Goal: Task Accomplishment & Management: Complete application form

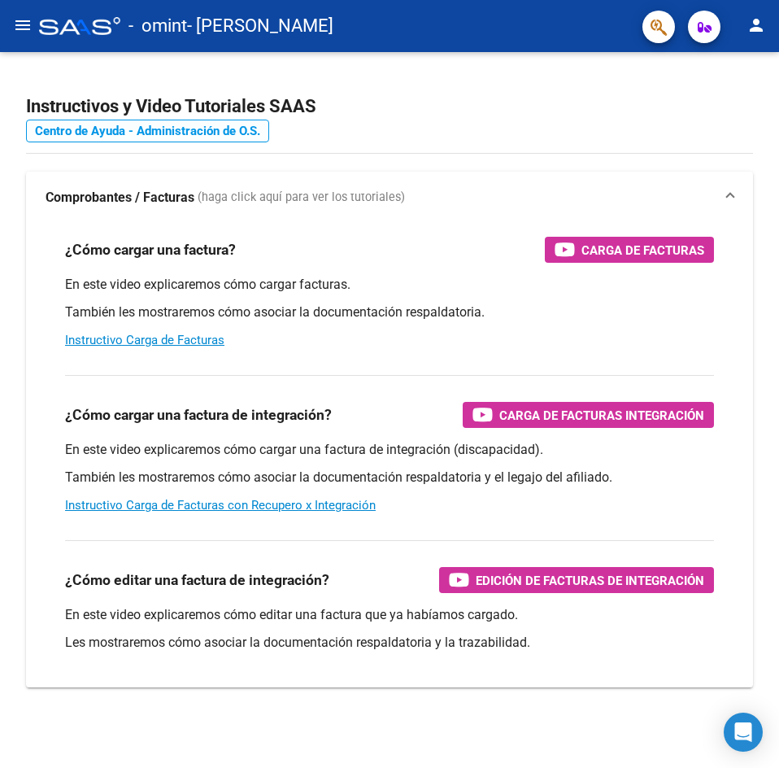
click at [134, 127] on link "Centro de Ayuda - Administración de O.S." at bounding box center [147, 131] width 243 height 23
click at [23, 28] on mat-icon "menu" at bounding box center [23, 25] width 20 height 20
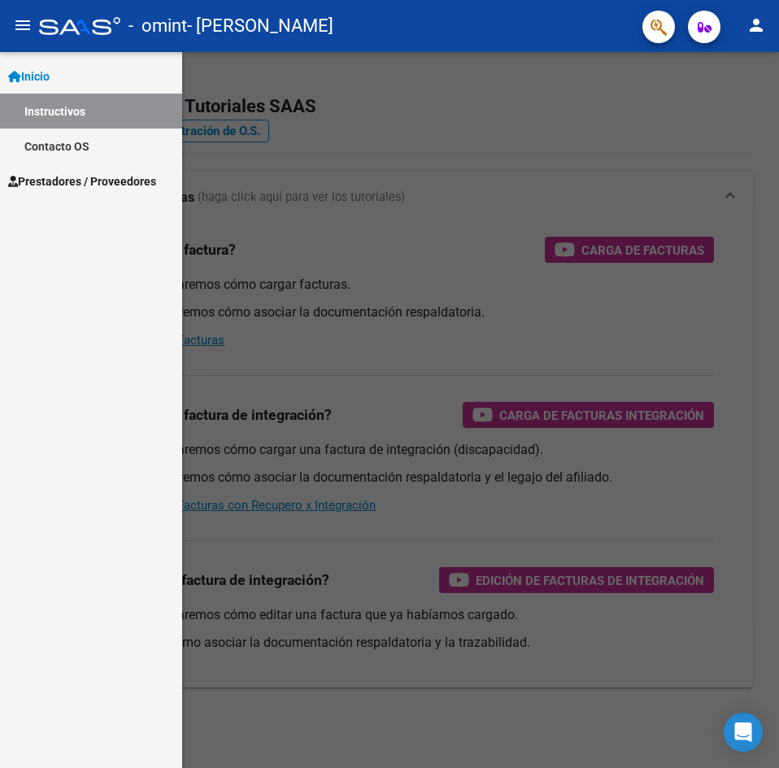
click at [79, 178] on span "Prestadores / Proveedores" at bounding box center [82, 181] width 148 height 18
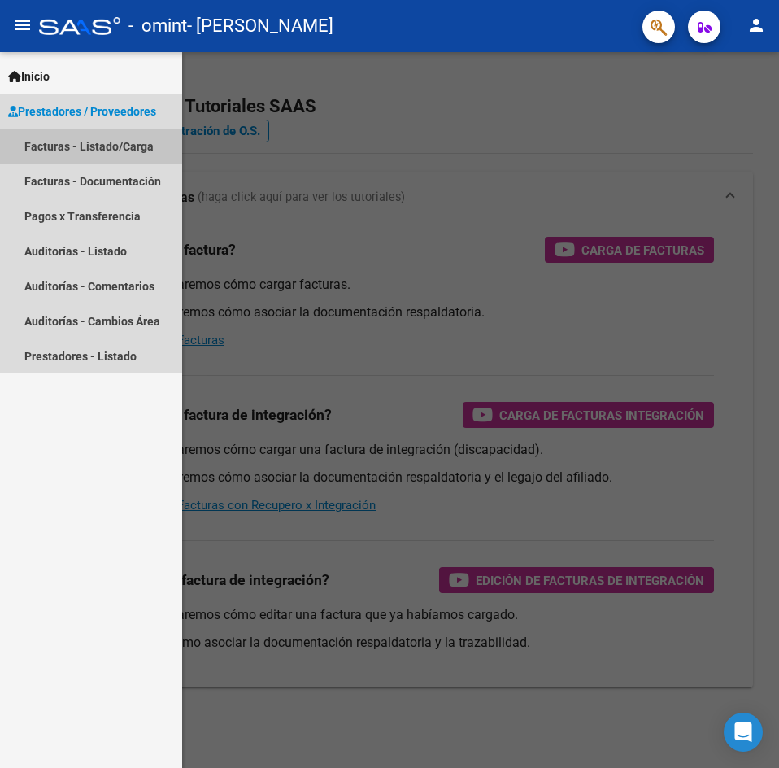
click at [74, 146] on link "Facturas - Listado/Carga" at bounding box center [91, 145] width 182 height 35
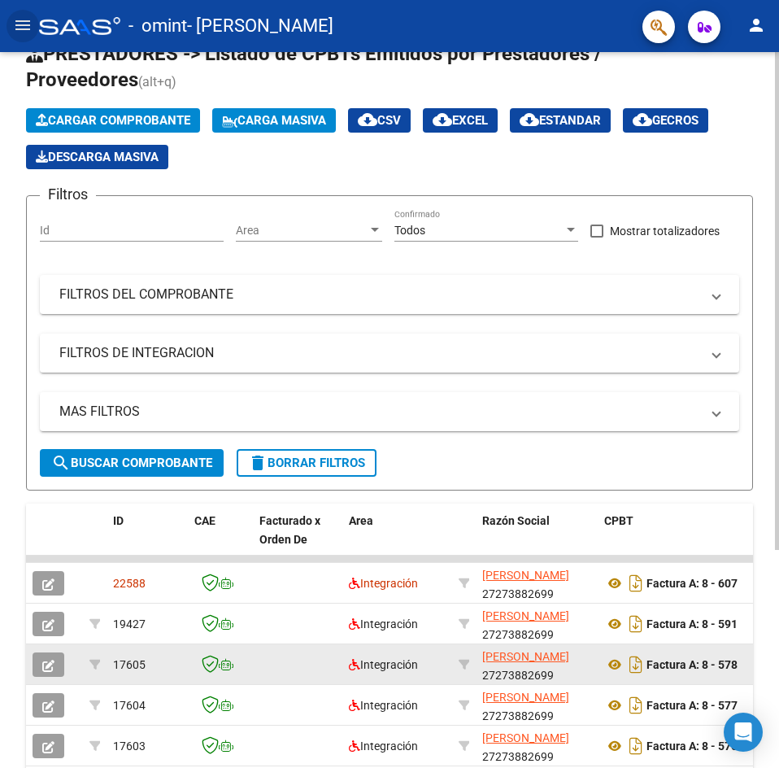
scroll to position [163, 0]
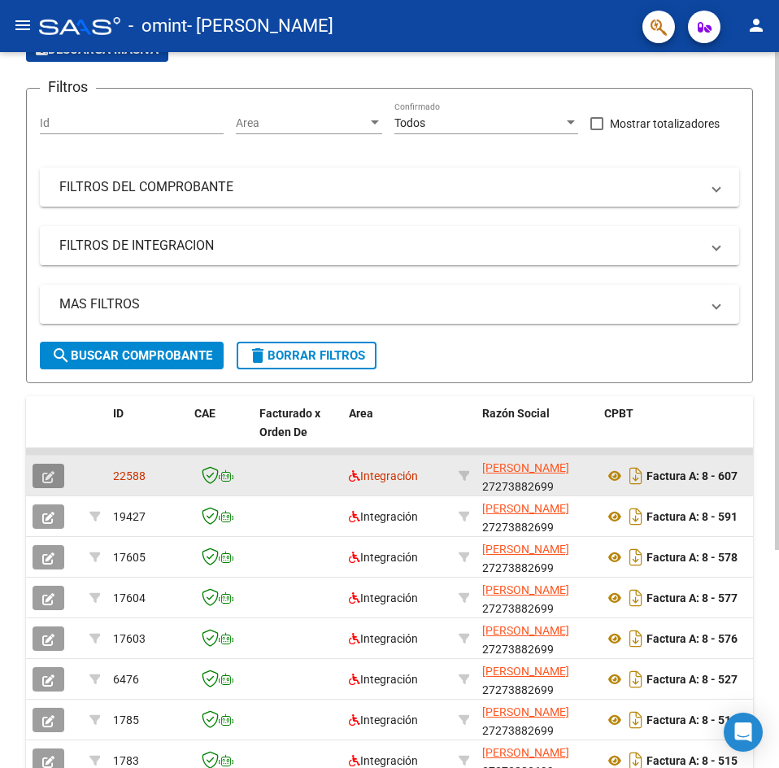
click at [46, 479] on icon "button" at bounding box center [48, 477] width 12 height 12
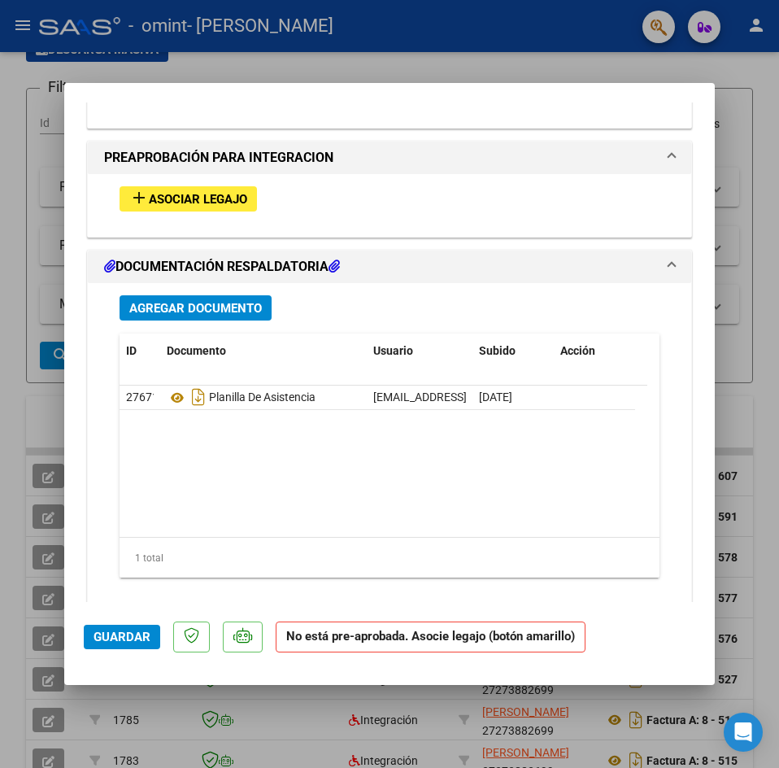
scroll to position [1574, 0]
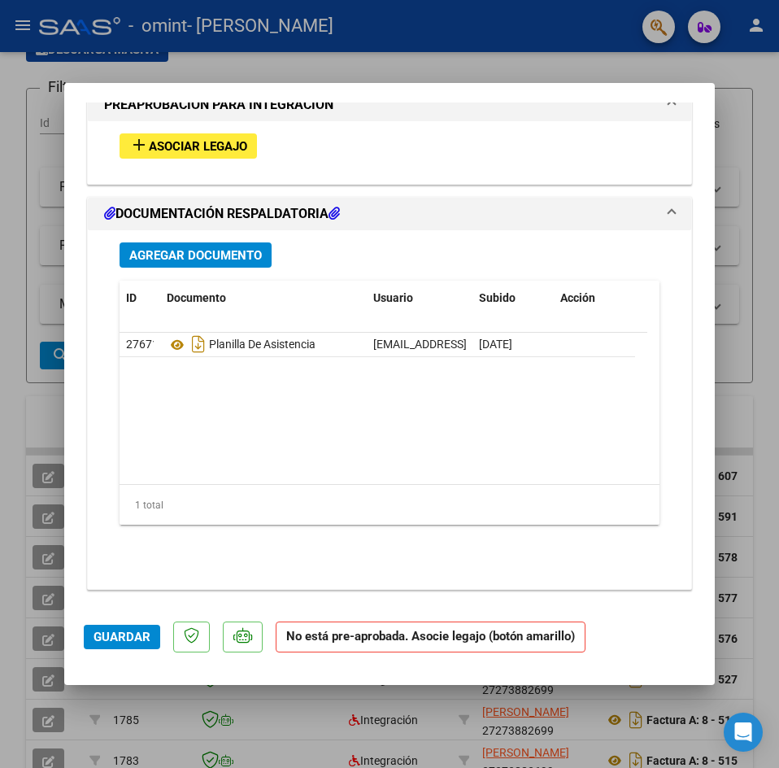
click at [185, 151] on span "Asociar Legajo" at bounding box center [198, 146] width 98 height 15
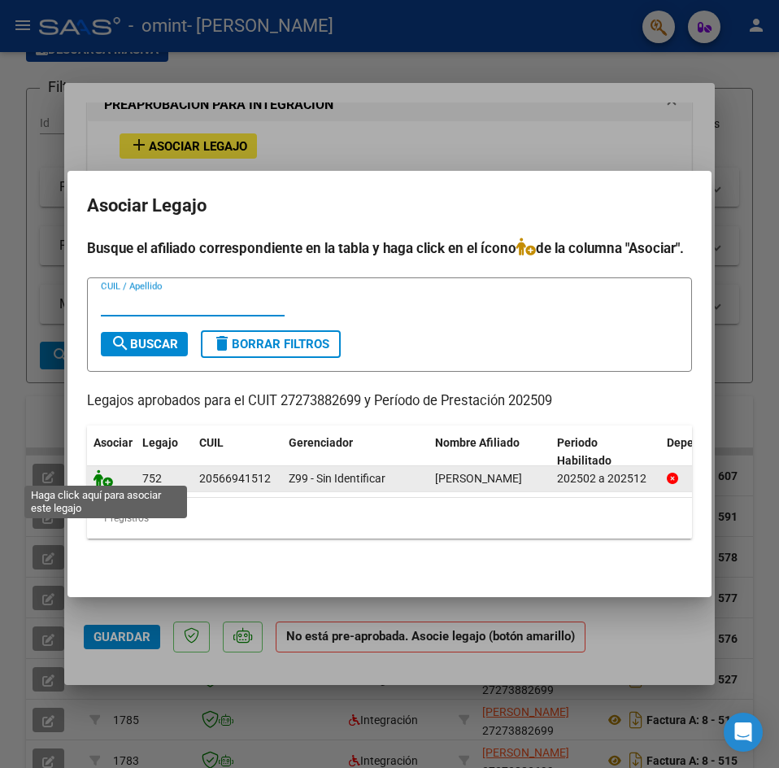
click at [104, 473] on icon at bounding box center [104, 478] width 20 height 18
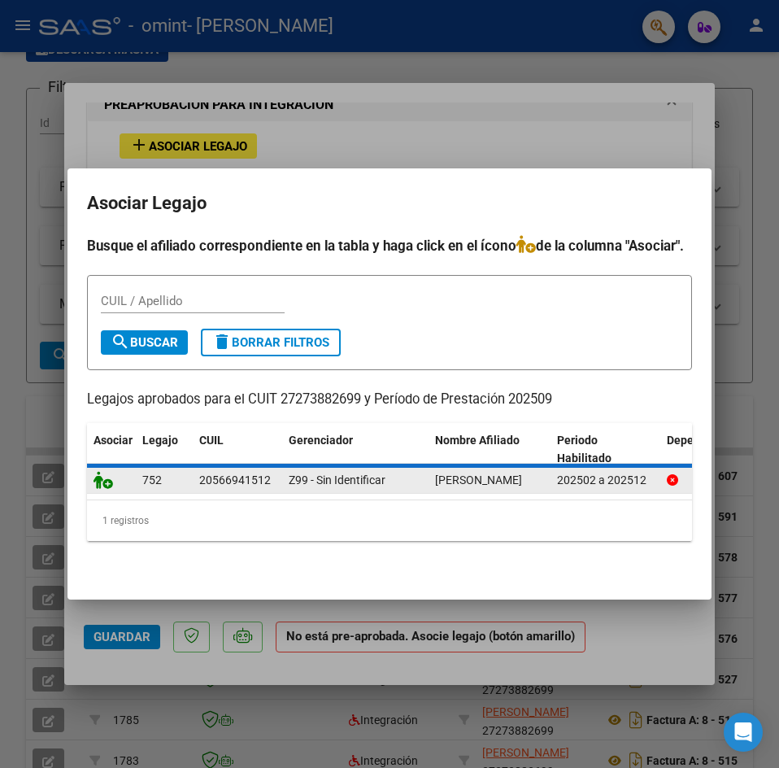
scroll to position [1617, 0]
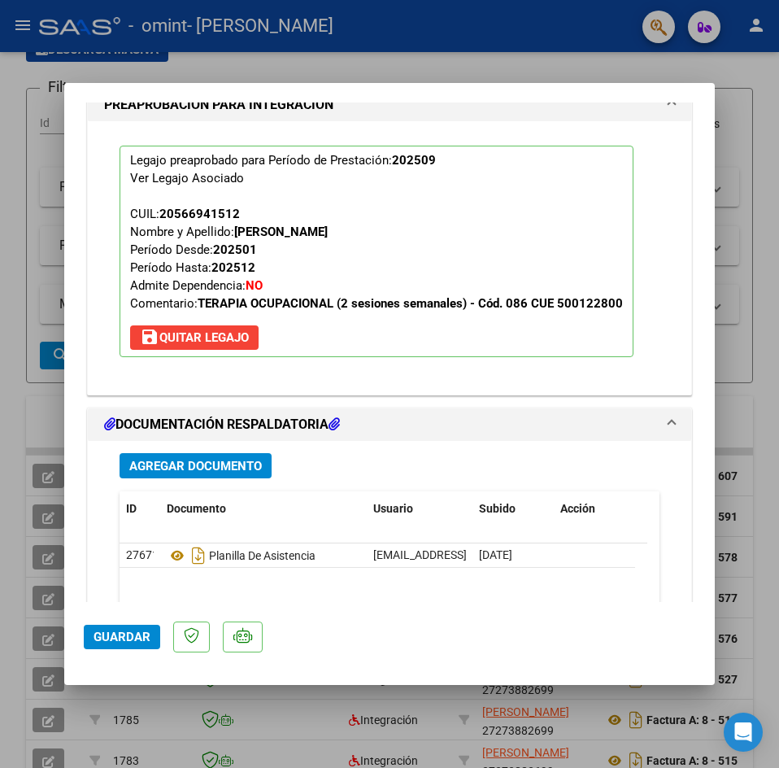
click at [127, 641] on span "Guardar" at bounding box center [122, 636] width 57 height 15
click at [120, 647] on button "Guardar" at bounding box center [122, 637] width 76 height 24
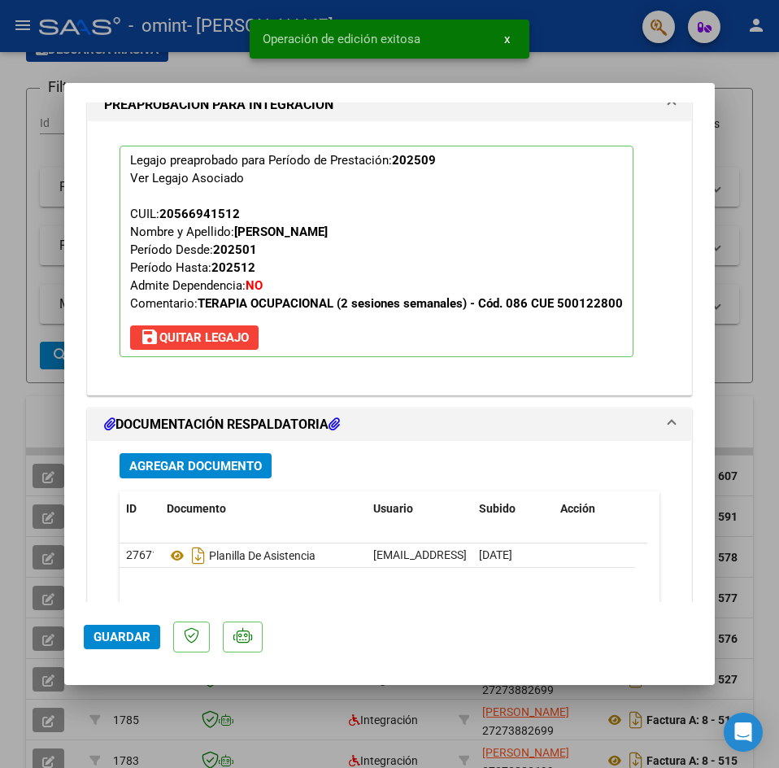
click at [743, 159] on div at bounding box center [389, 384] width 779 height 768
type input "$ 0,00"
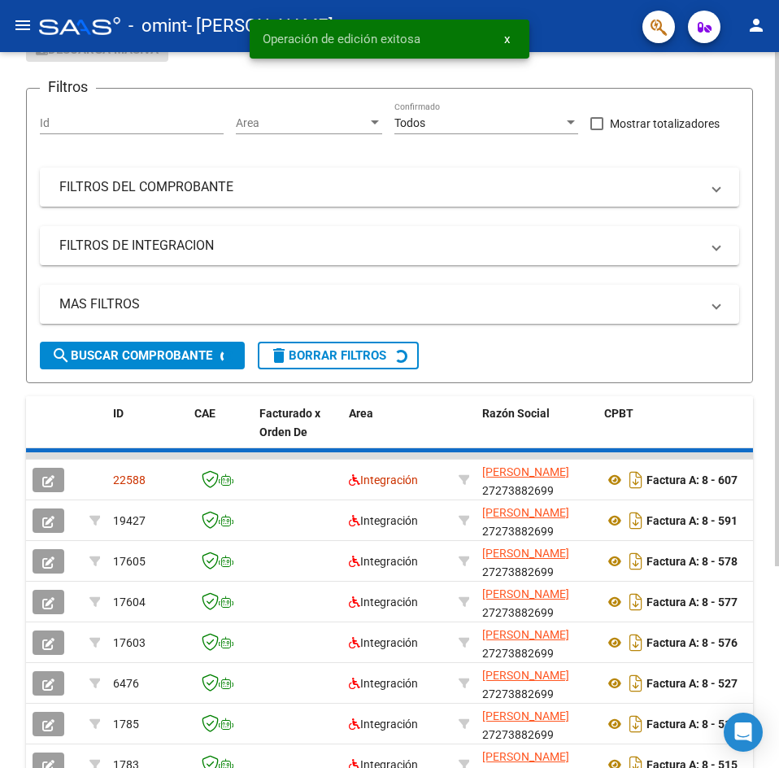
scroll to position [163, 0]
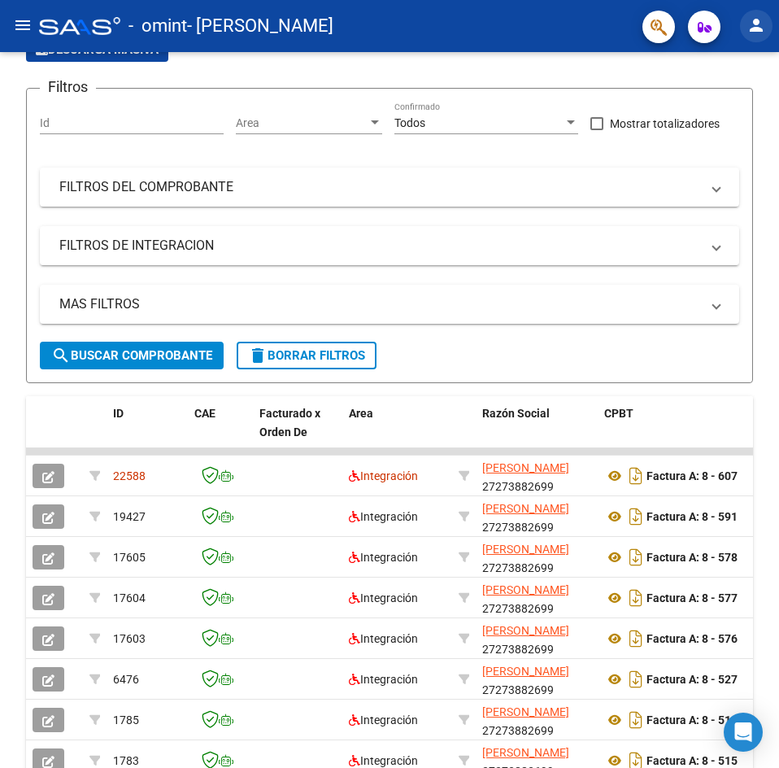
click at [747, 26] on mat-icon "person" at bounding box center [757, 25] width 20 height 20
click at [710, 103] on button "exit_to_app Salir" at bounding box center [722, 107] width 99 height 39
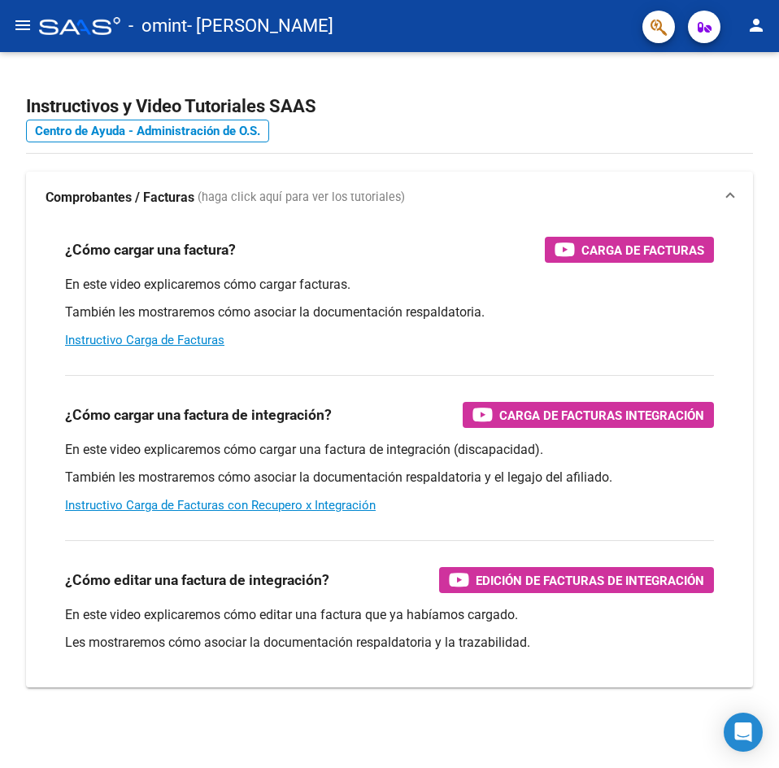
click at [20, 32] on mat-icon "menu" at bounding box center [23, 25] width 20 height 20
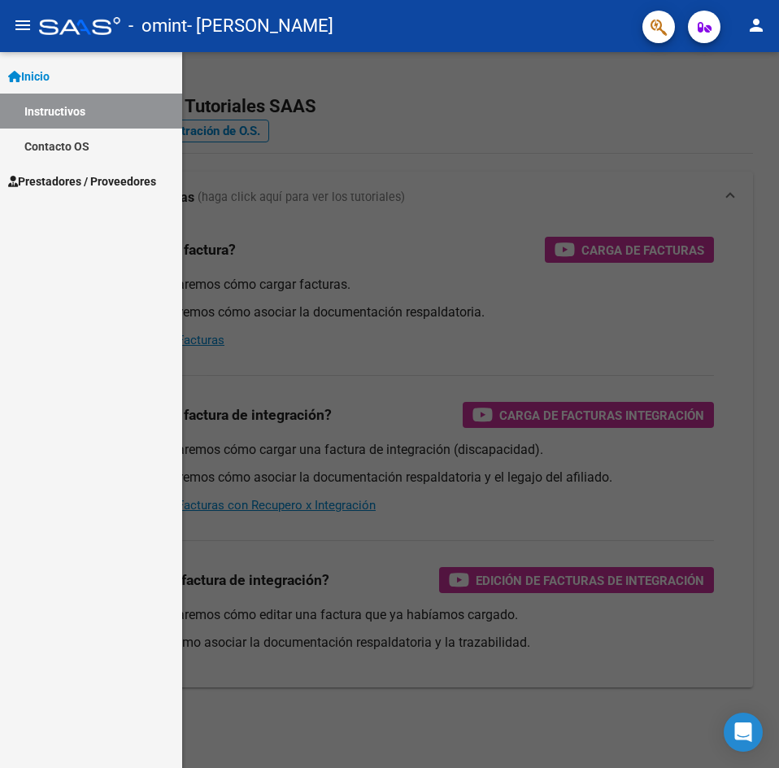
click at [54, 173] on span "Prestadores / Proveedores" at bounding box center [82, 181] width 148 height 18
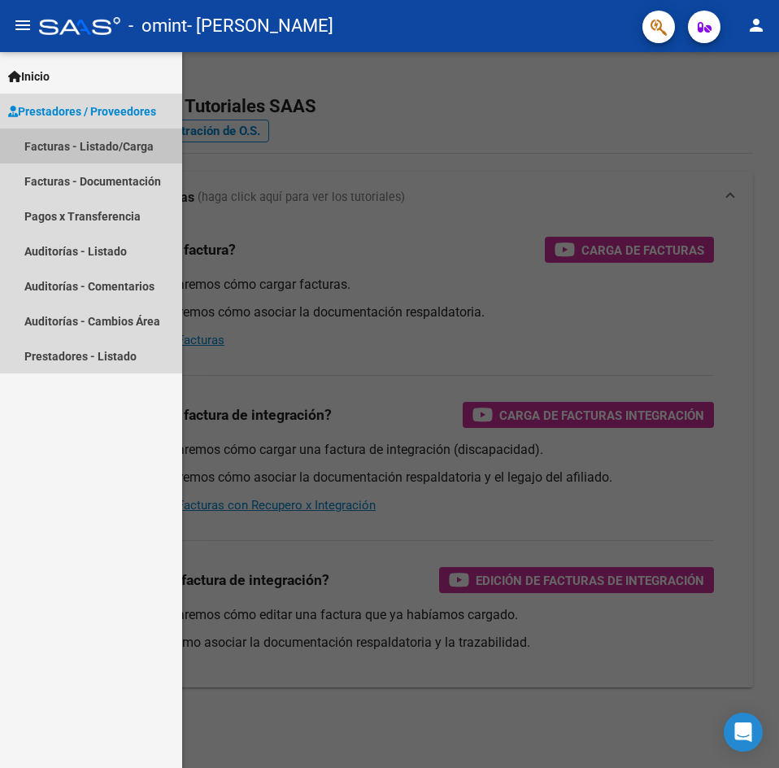
click at [68, 131] on link "Facturas - Listado/Carga" at bounding box center [91, 145] width 182 height 35
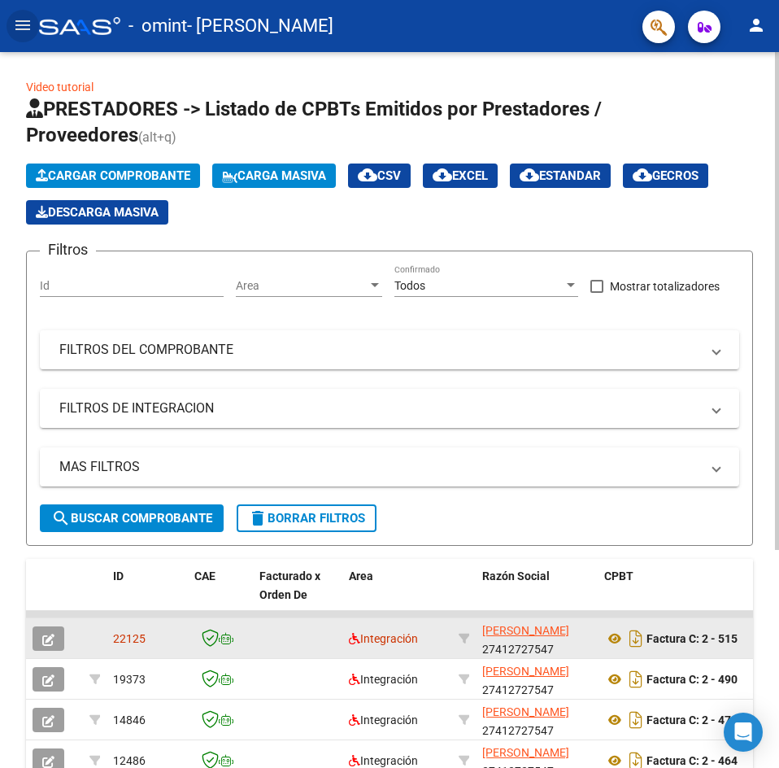
click at [46, 639] on icon "button" at bounding box center [48, 640] width 12 height 12
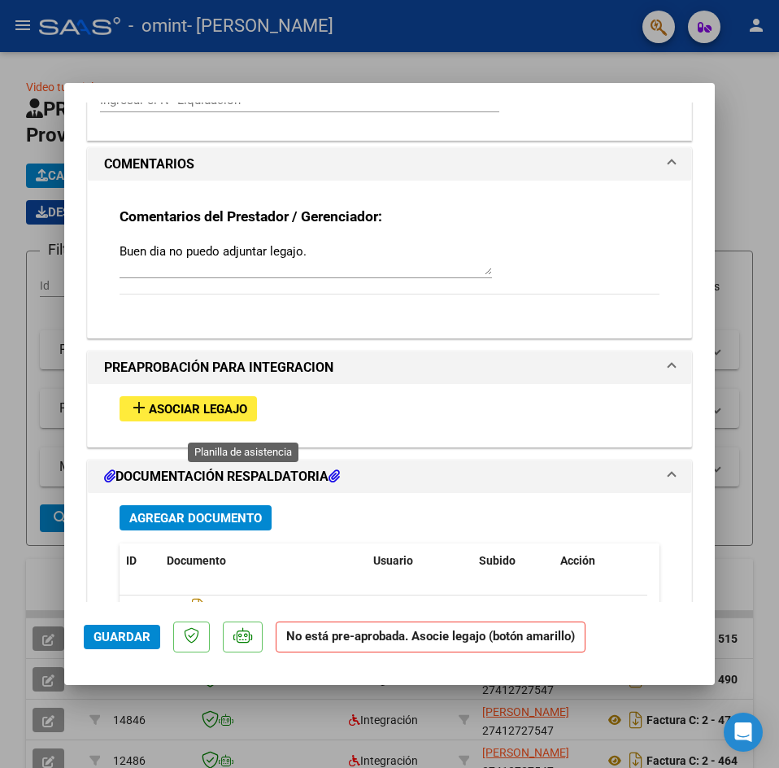
scroll to position [1574, 0]
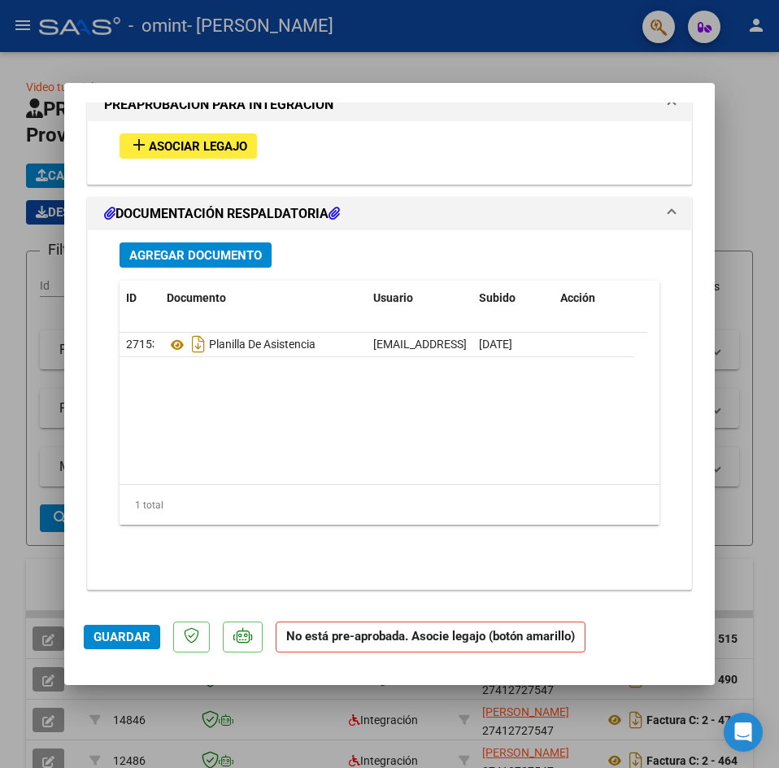
click at [153, 147] on span "Asociar Legajo" at bounding box center [198, 146] width 98 height 15
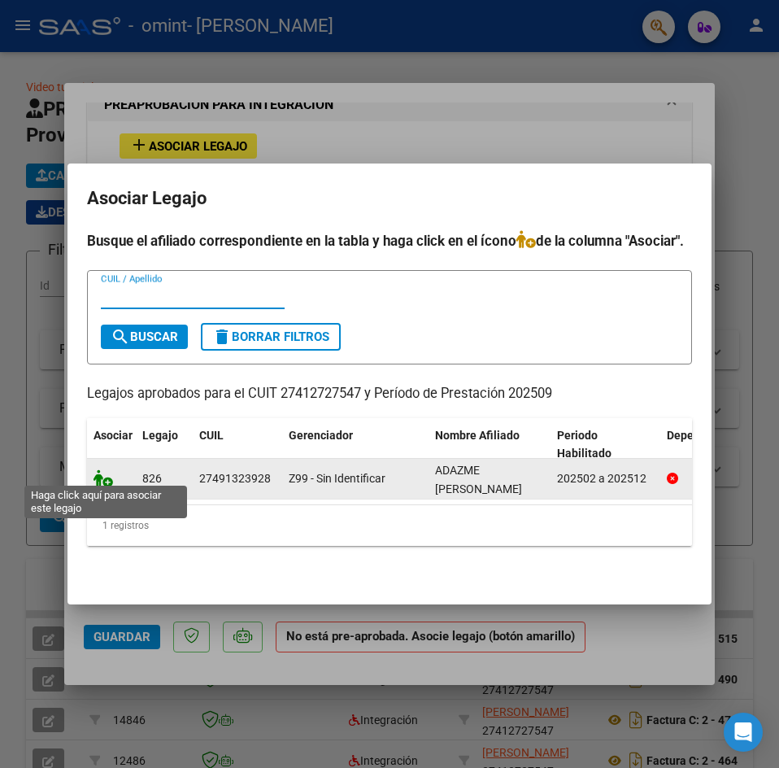
click at [102, 476] on icon at bounding box center [104, 478] width 20 height 18
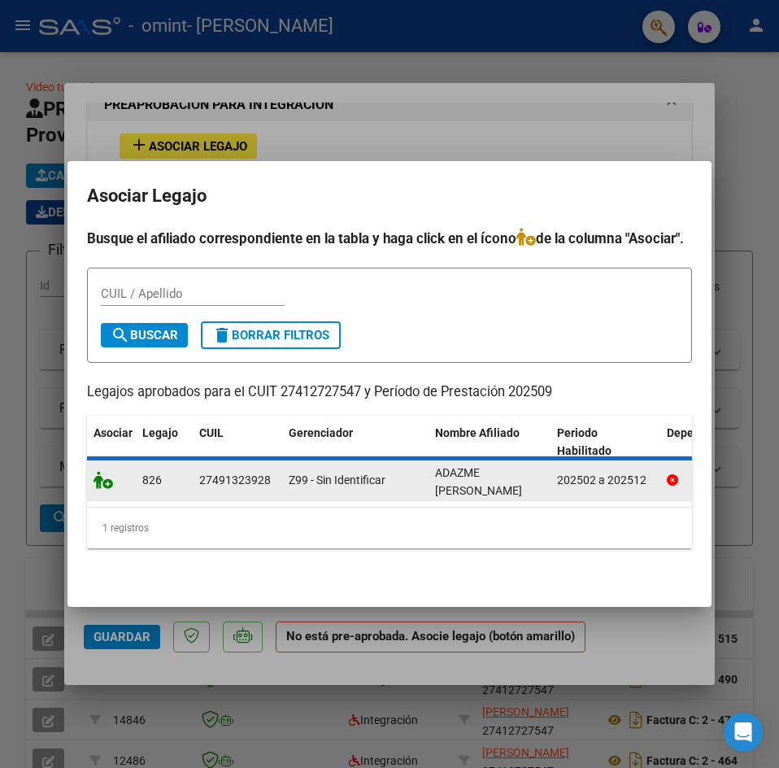
scroll to position [1617, 0]
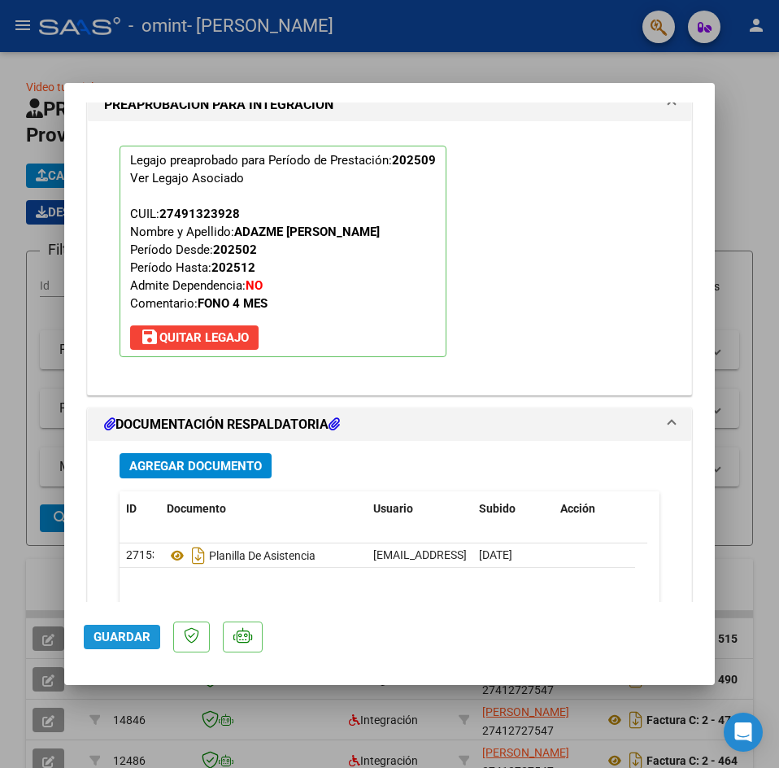
click at [115, 637] on span "Guardar" at bounding box center [122, 636] width 57 height 15
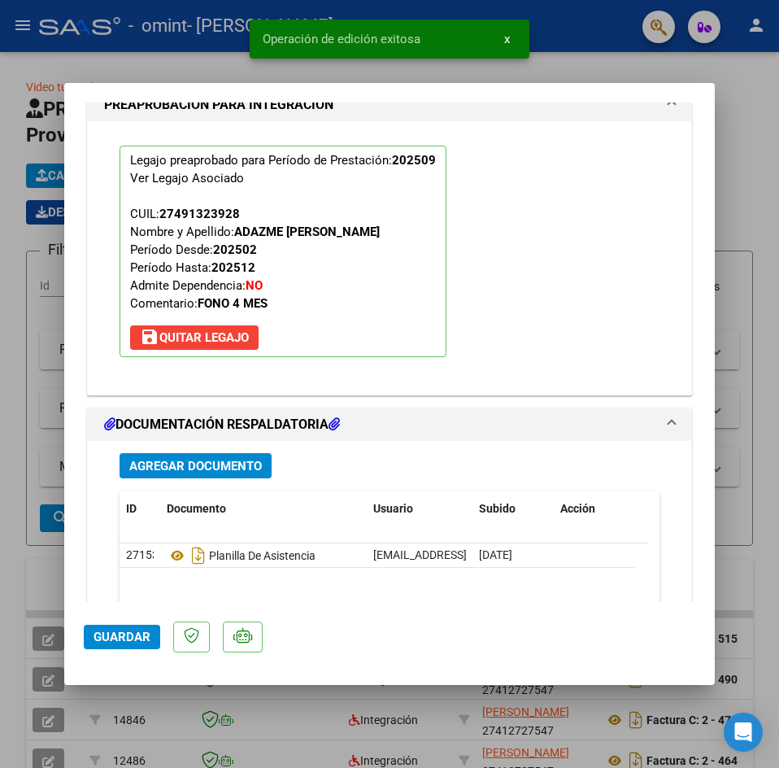
click at [743, 102] on div at bounding box center [389, 384] width 779 height 768
type input "$ 0,00"
